Goal: Communication & Community: Share content

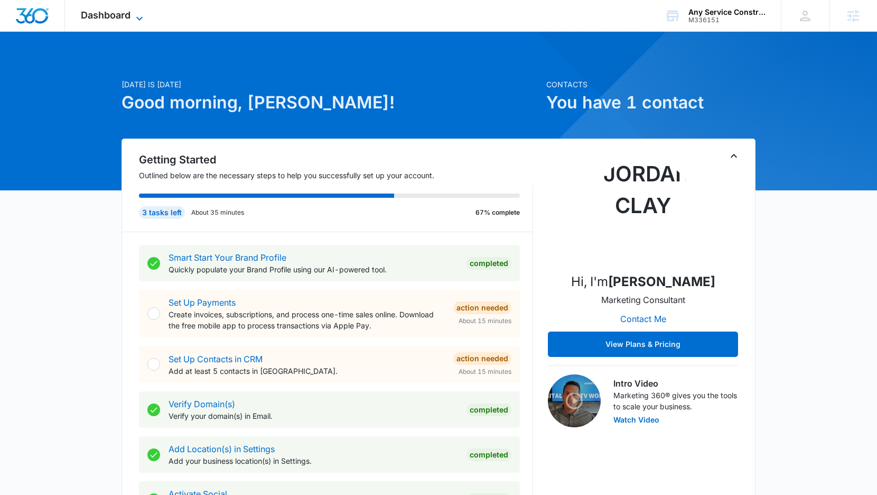
drag, startPoint x: 101, startPoint y: 12, endPoint x: 107, endPoint y: 20, distance: 10.1
click at [101, 12] on span "Dashboard" at bounding box center [106, 15] width 50 height 11
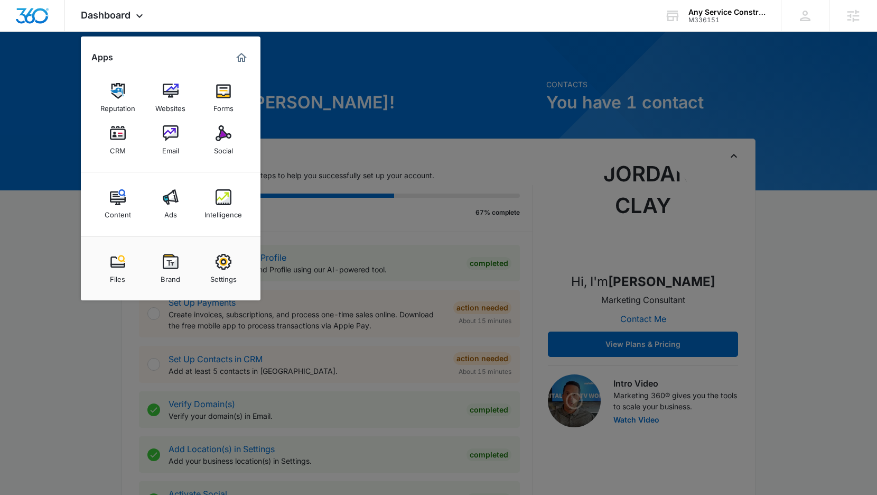
click at [451, 76] on div at bounding box center [438, 247] width 877 height 495
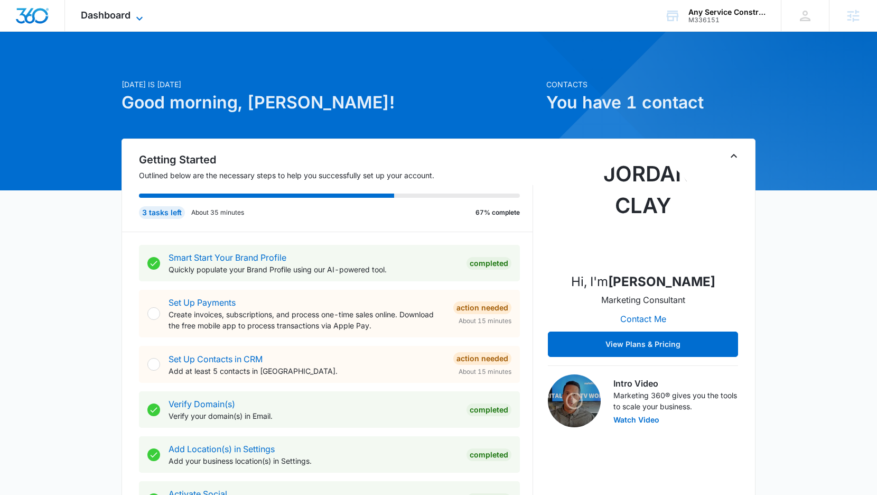
click at [105, 12] on span "Dashboard" at bounding box center [106, 15] width 50 height 11
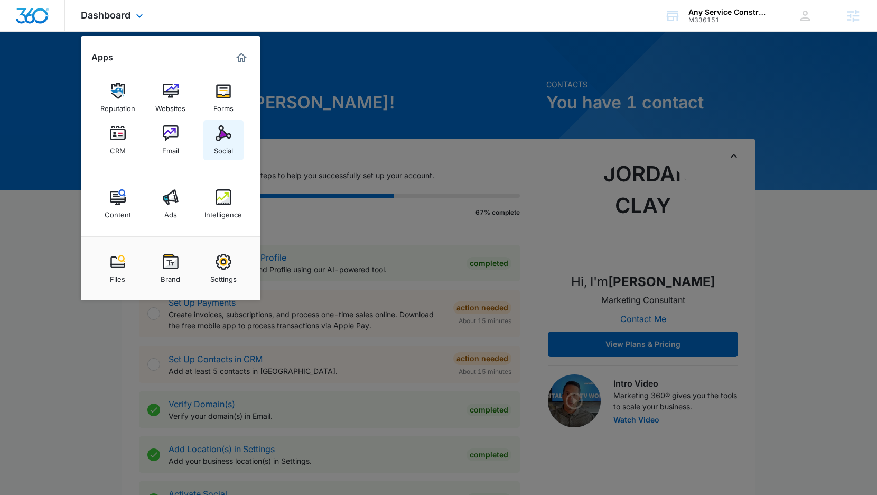
click at [222, 141] on div "Social" at bounding box center [223, 148] width 19 height 14
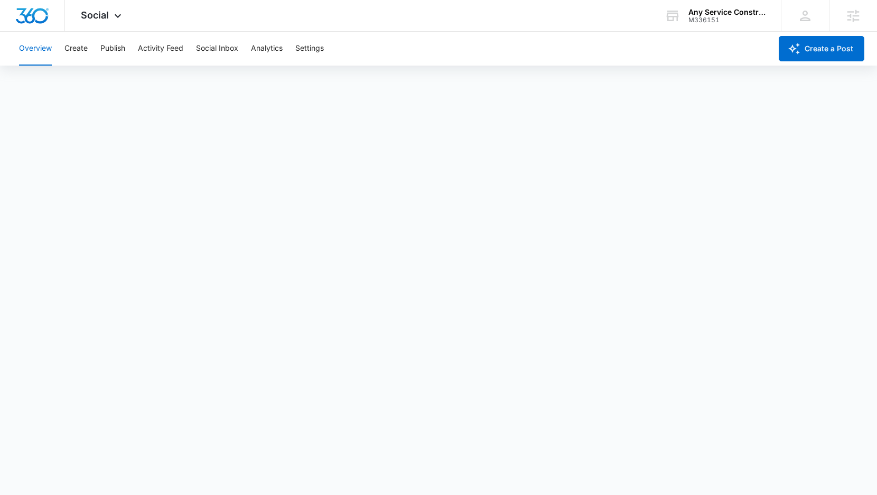
click at [60, 50] on div "Overview Create Publish Activity Feed Social Inbox Analytics Settings" at bounding box center [392, 49] width 759 height 34
click at [85, 50] on button "Create" at bounding box center [75, 49] width 23 height 34
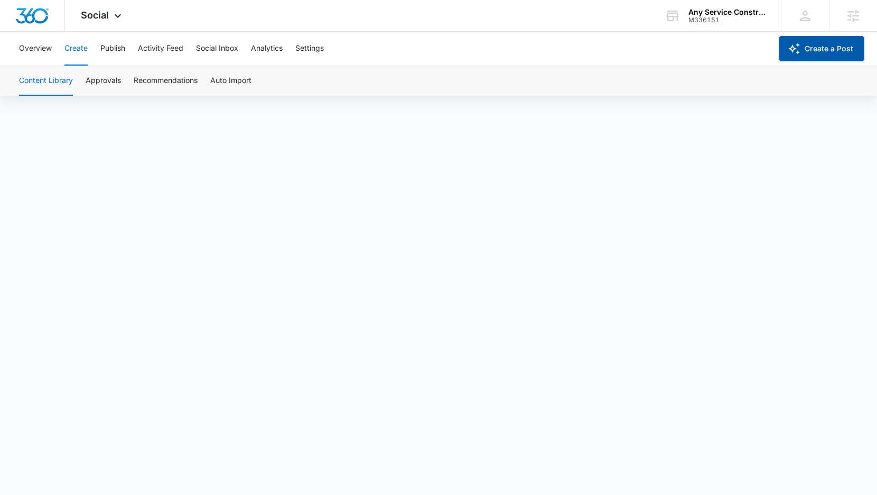
click at [823, 48] on button "Create a Post" at bounding box center [822, 48] width 86 height 25
